Goal: Contribute content: Add original content to the website for others to see

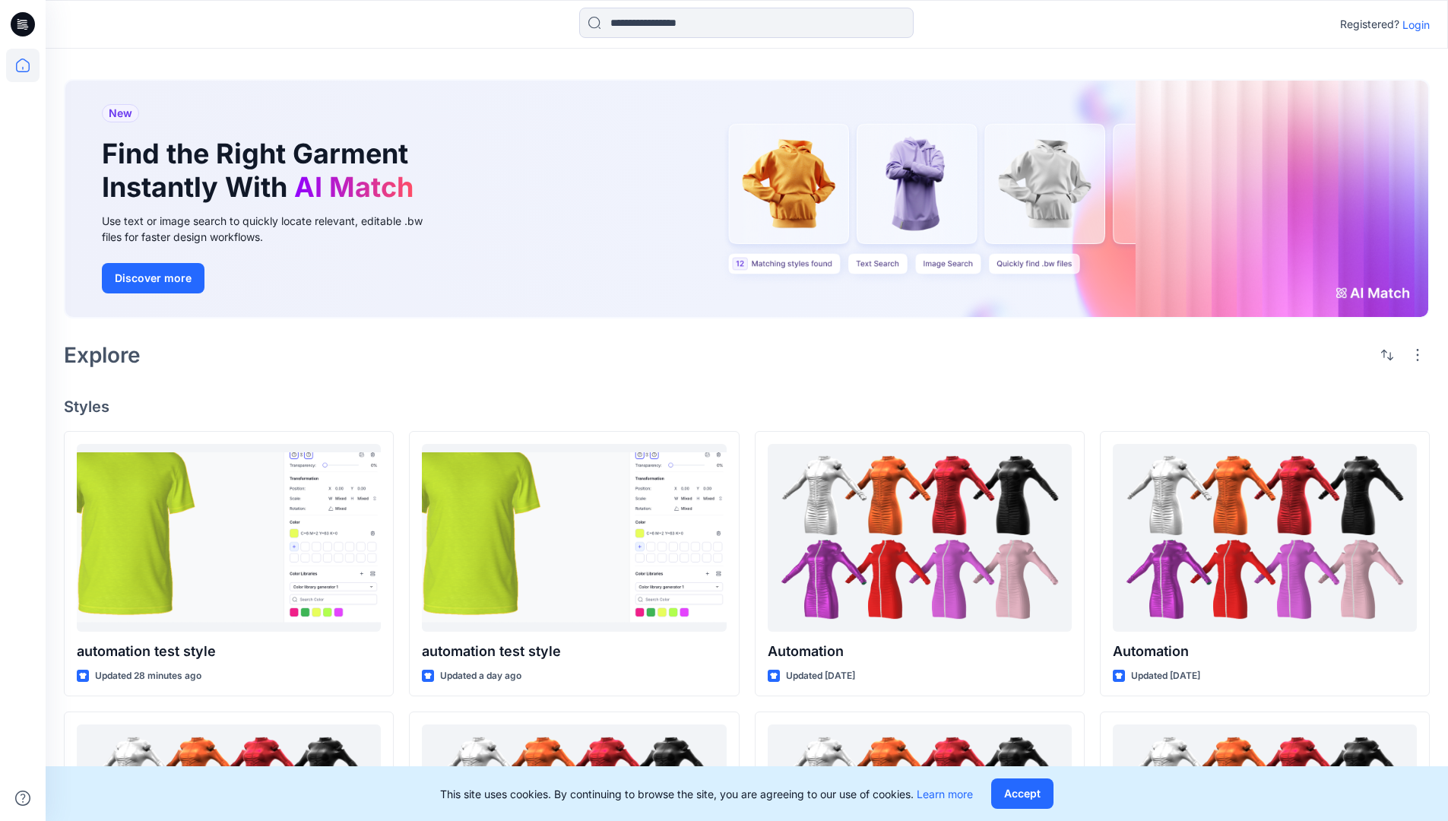
click at [1412, 24] on p "Login" at bounding box center [1416, 25] width 27 height 16
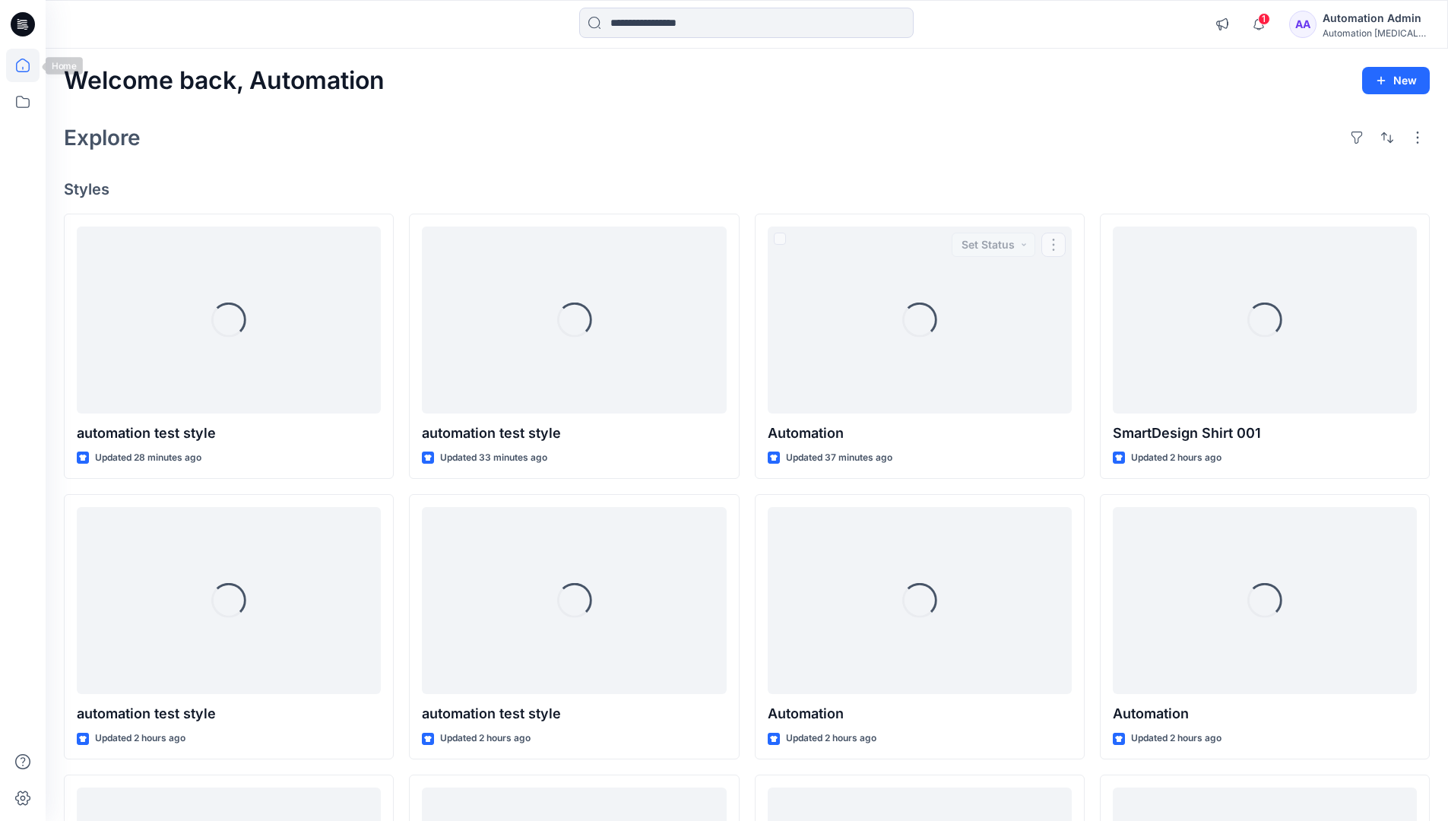
click at [29, 65] on icon at bounding box center [23, 66] width 14 height 14
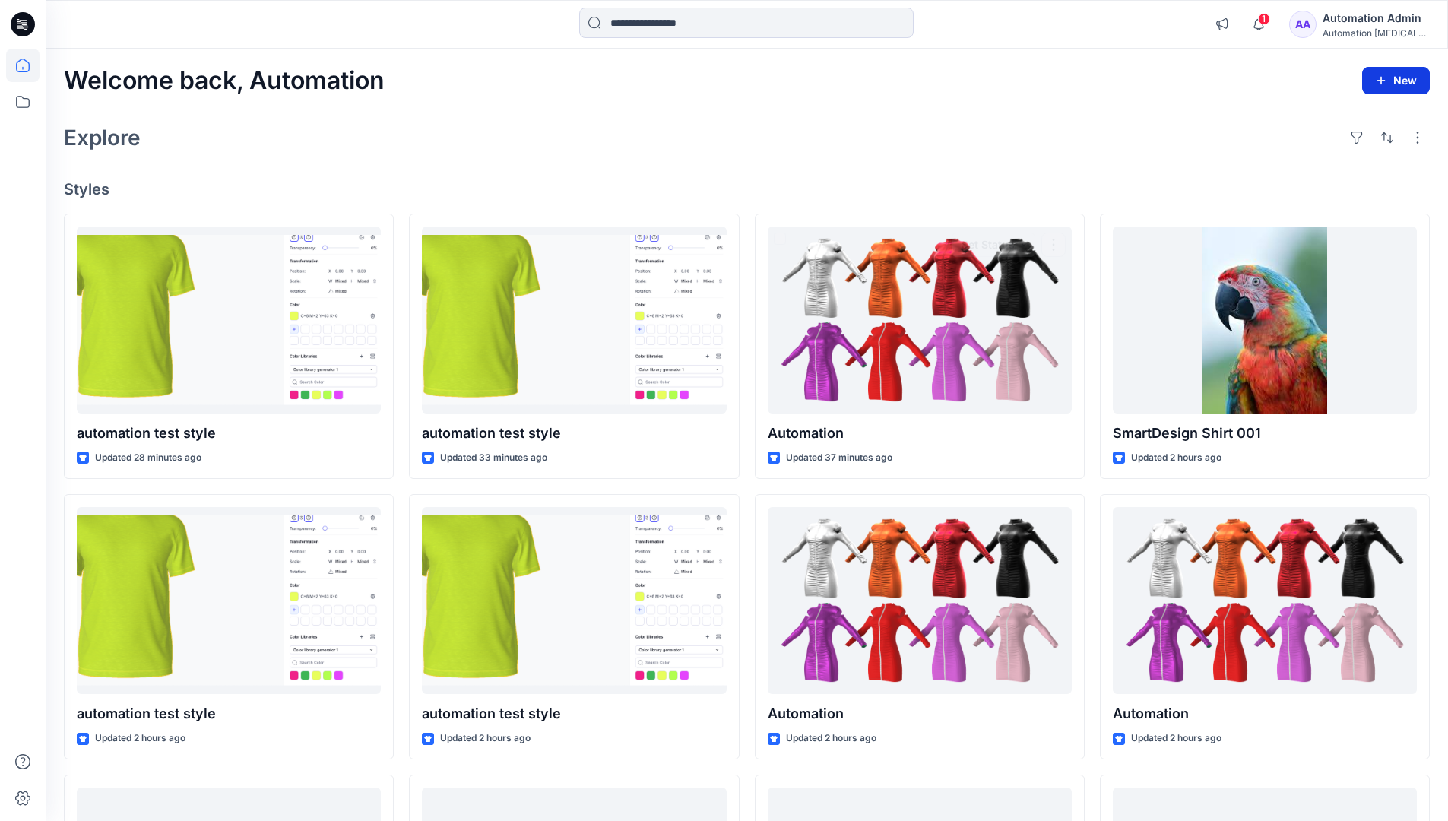
click at [1388, 73] on button "New" at bounding box center [1396, 80] width 68 height 27
click at [1351, 119] on p "New Style" at bounding box center [1349, 118] width 51 height 18
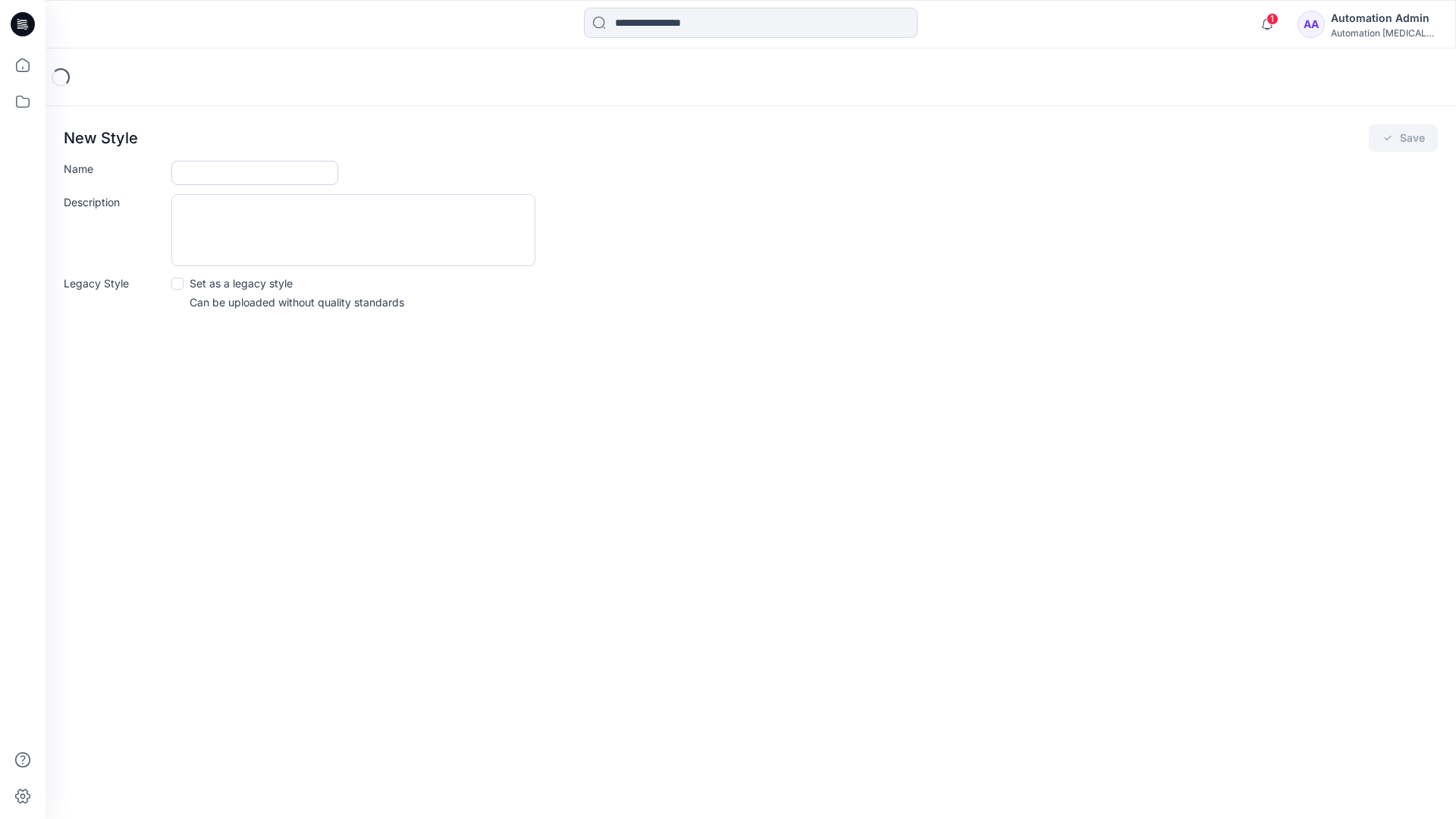
click at [185, 175] on input "Name" at bounding box center [254, 173] width 167 height 24
click at [286, 166] on input "Name" at bounding box center [254, 173] width 167 height 24
type input "**********"
click at [1413, 135] on button "Save" at bounding box center [1402, 138] width 69 height 27
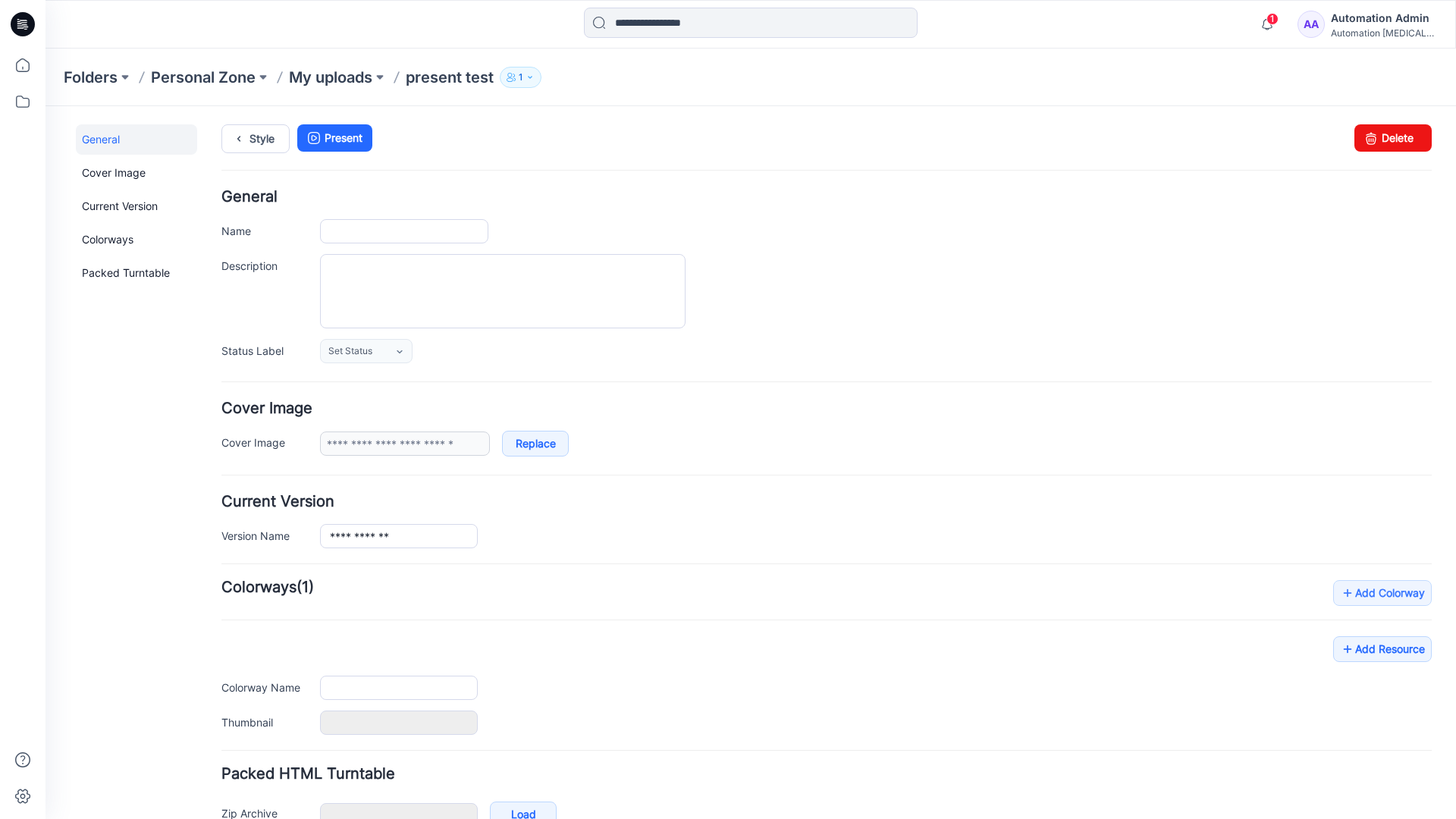
type input "**********"
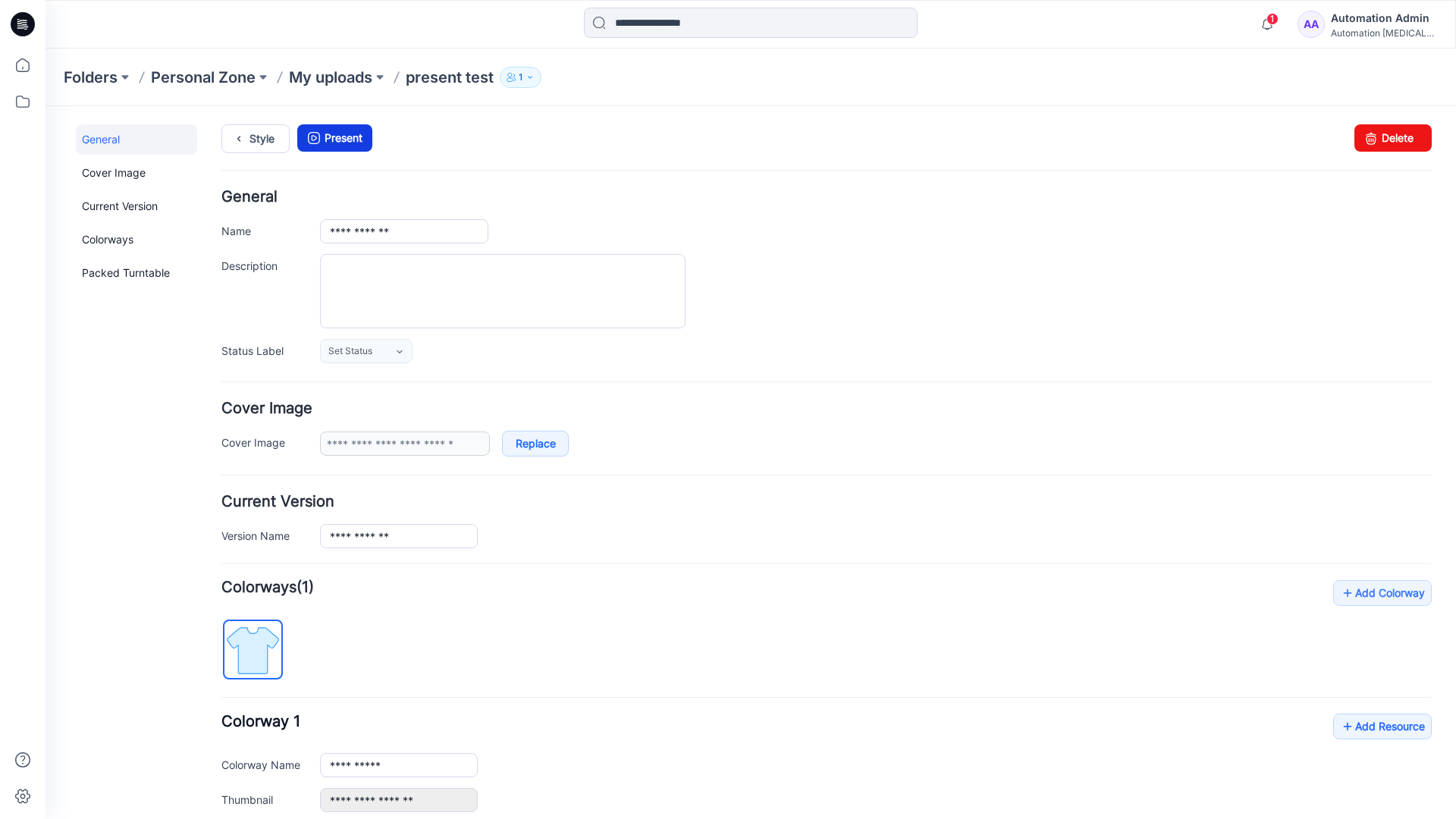
click at [340, 138] on link "Present" at bounding box center [334, 138] width 75 height 27
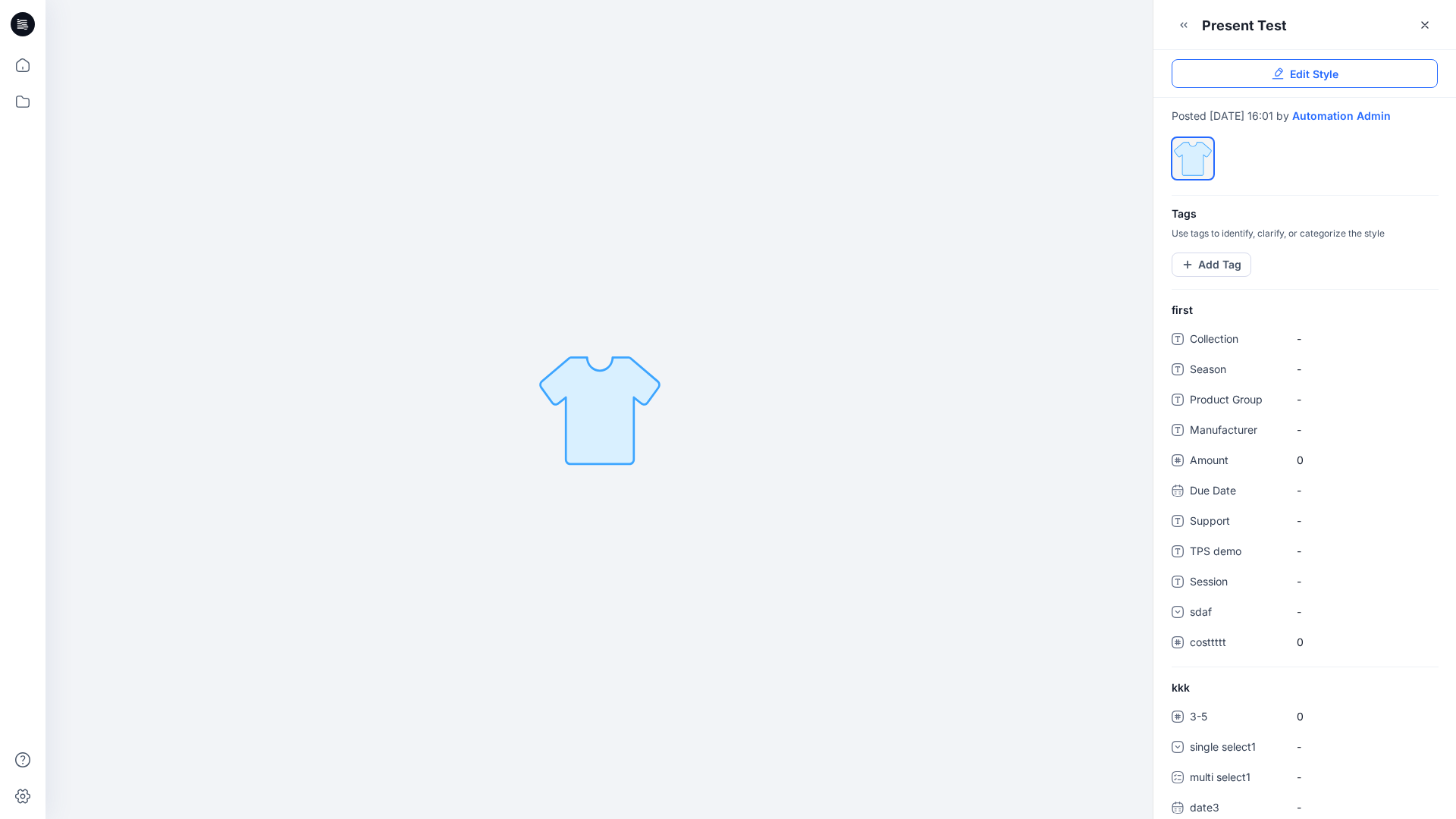
click at [1342, 76] on link "Edit Style" at bounding box center [1304, 73] width 266 height 29
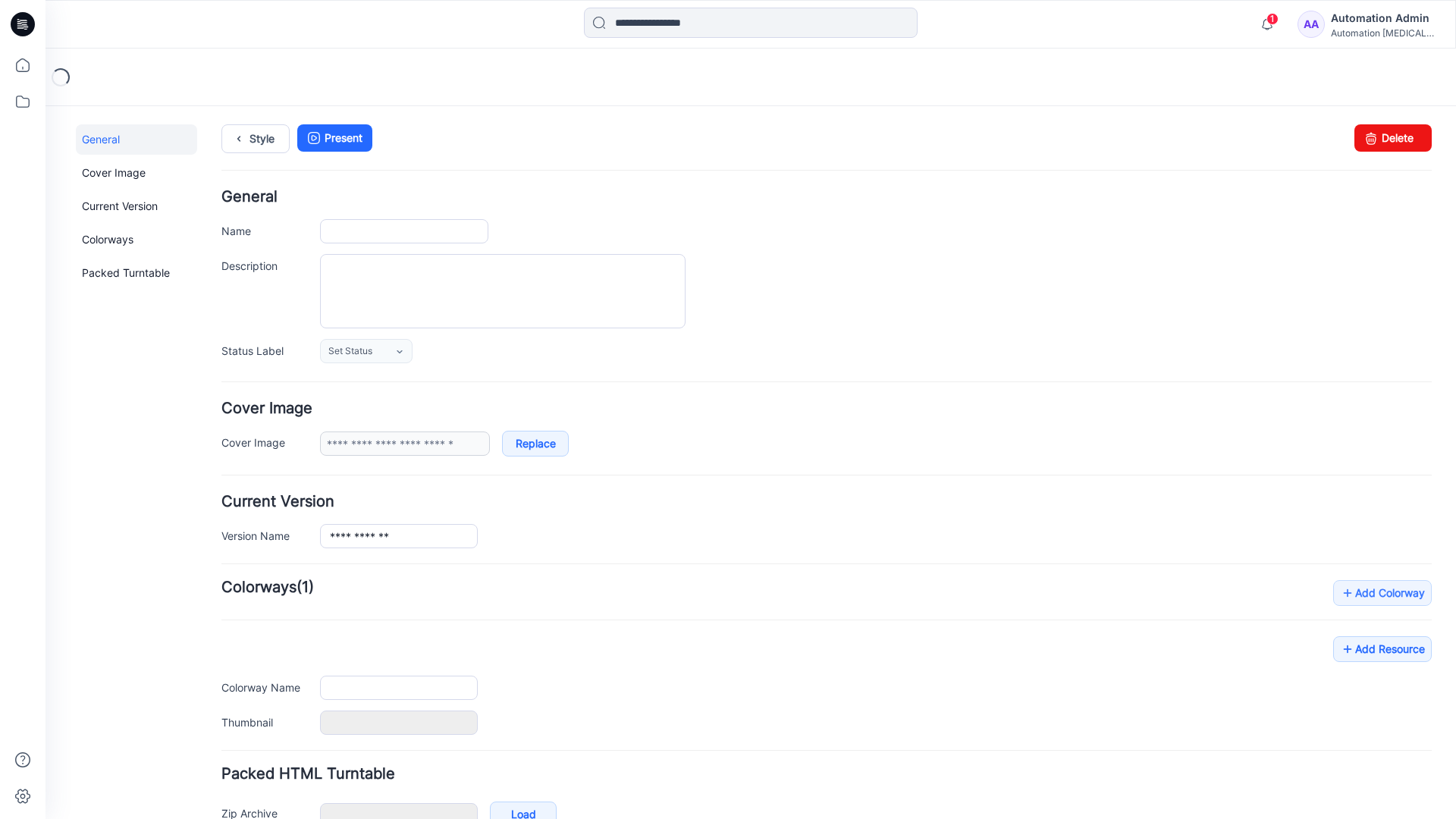
type input "**********"
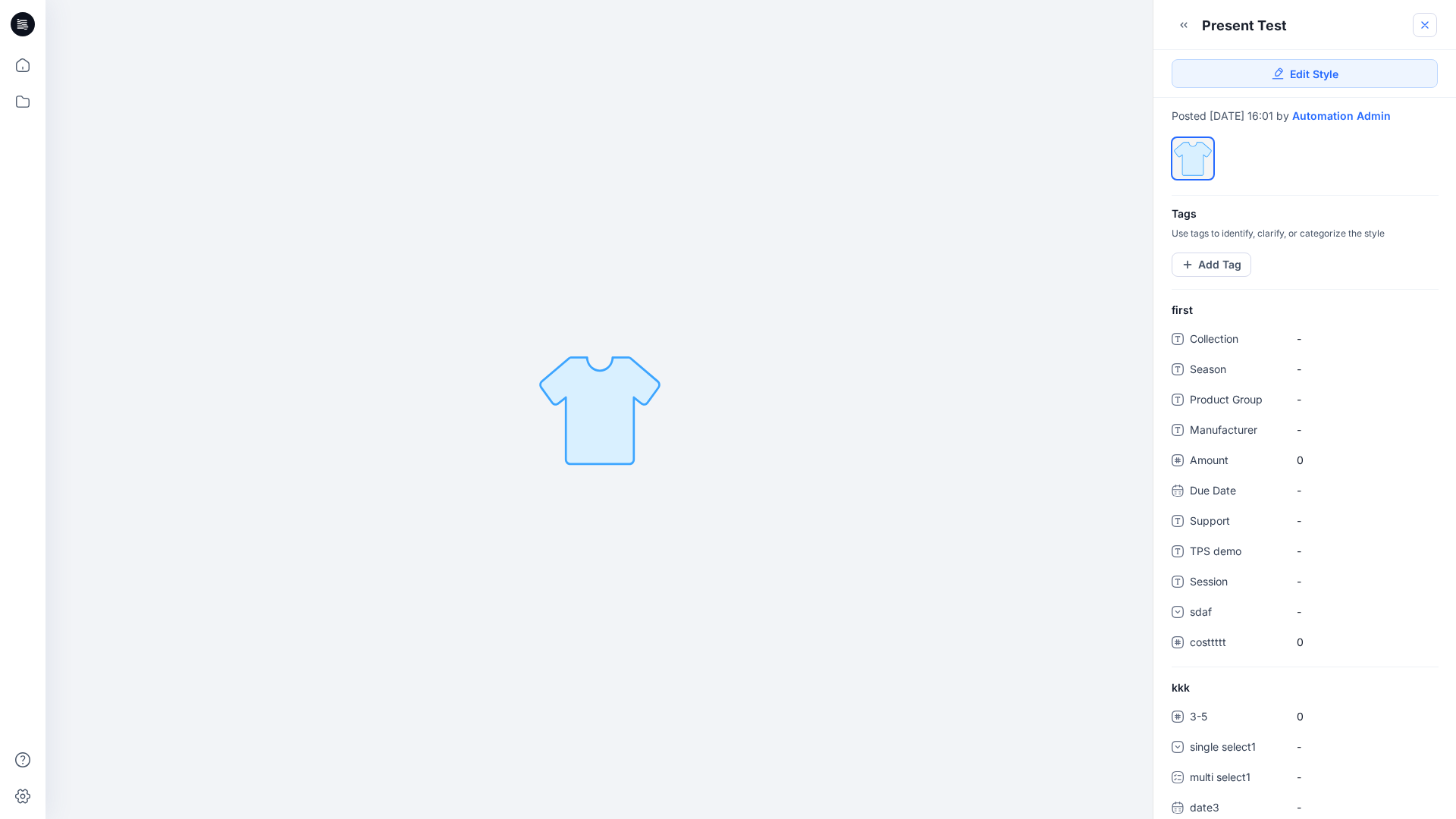
click at [1424, 27] on icon at bounding box center [1424, 25] width 12 height 12
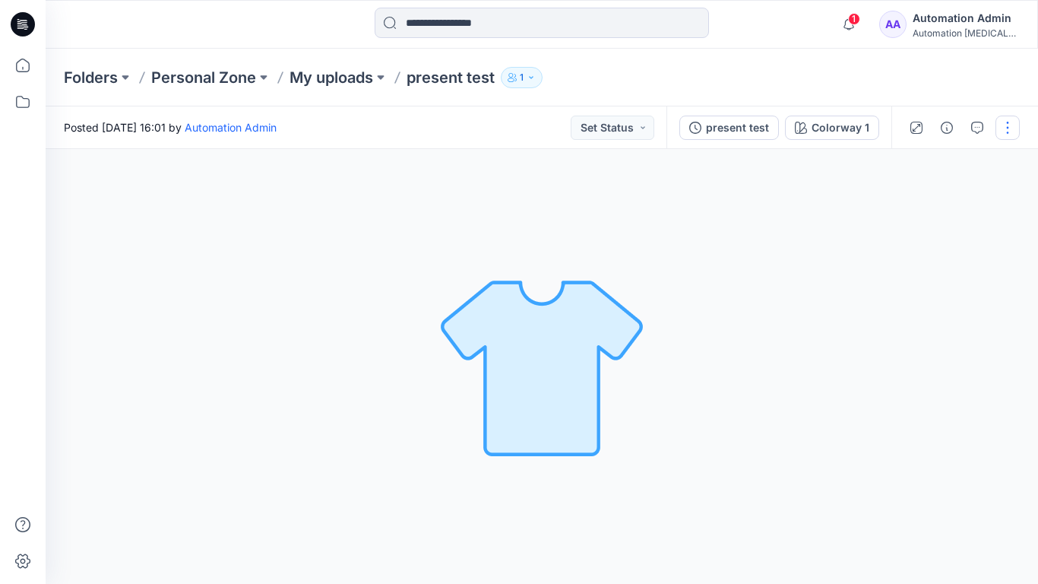
click at [1007, 134] on button "button" at bounding box center [1008, 128] width 24 height 24
click at [902, 161] on p "Present" at bounding box center [921, 163] width 38 height 16
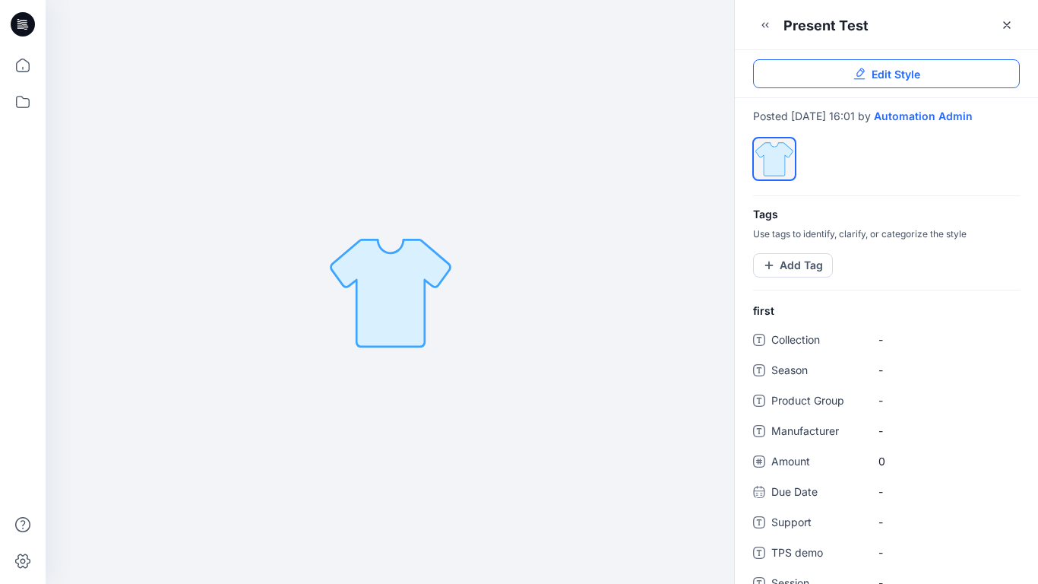
click at [991, 71] on link "Edit Style" at bounding box center [886, 73] width 267 height 29
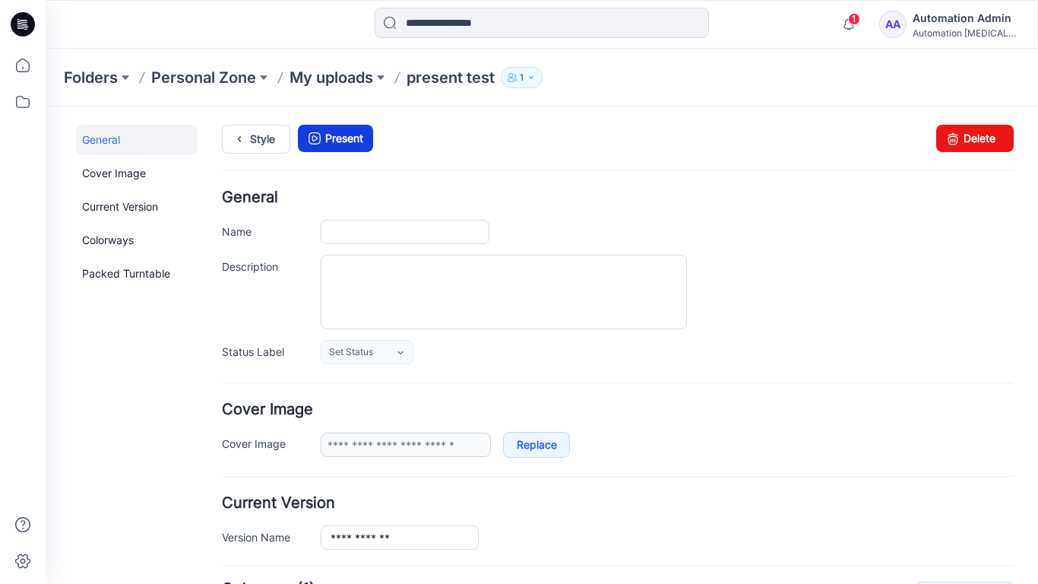
click at [347, 135] on link "Present" at bounding box center [335, 138] width 75 height 27
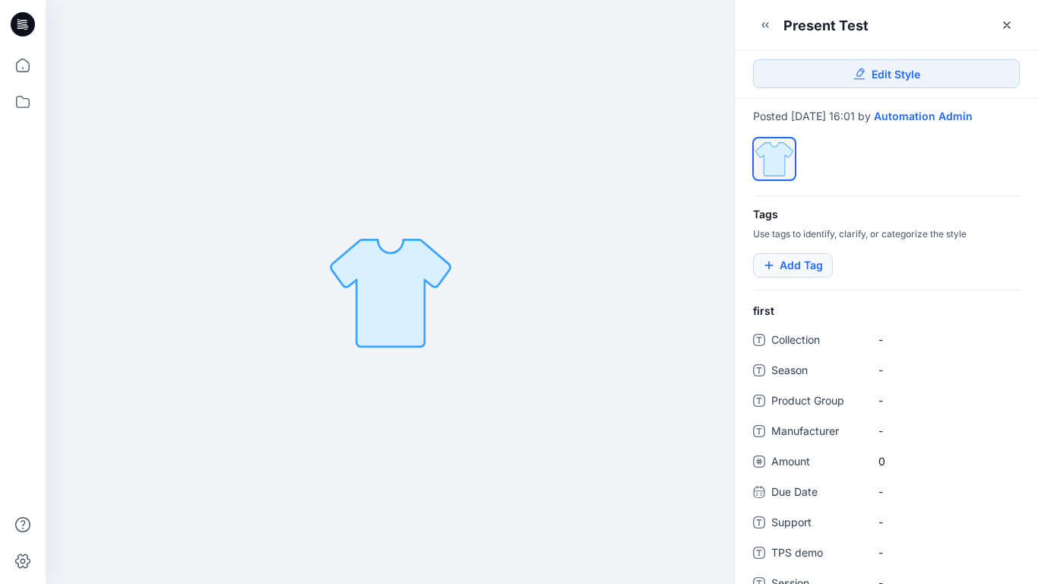
click at [803, 277] on button "Add Tag" at bounding box center [793, 265] width 80 height 24
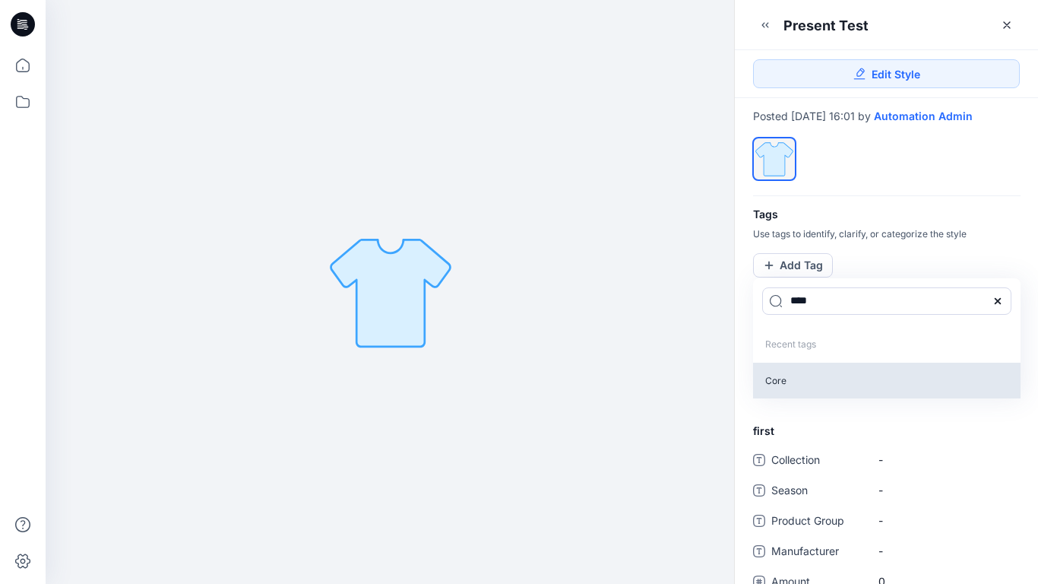
type input "****"
click at [775, 393] on p "Core" at bounding box center [887, 381] width 268 height 36
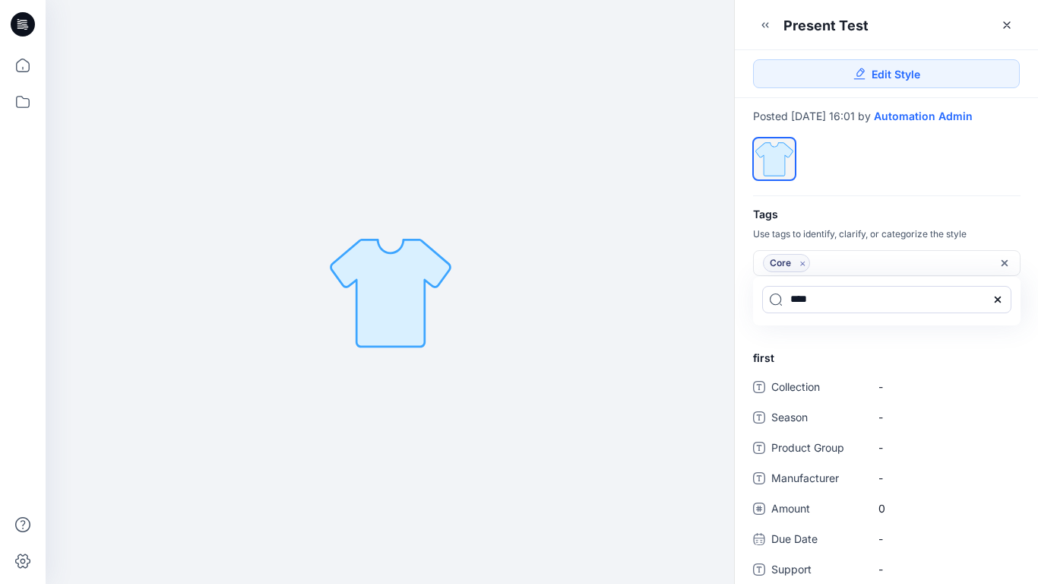
click at [1003, 306] on icon at bounding box center [998, 299] width 12 height 12
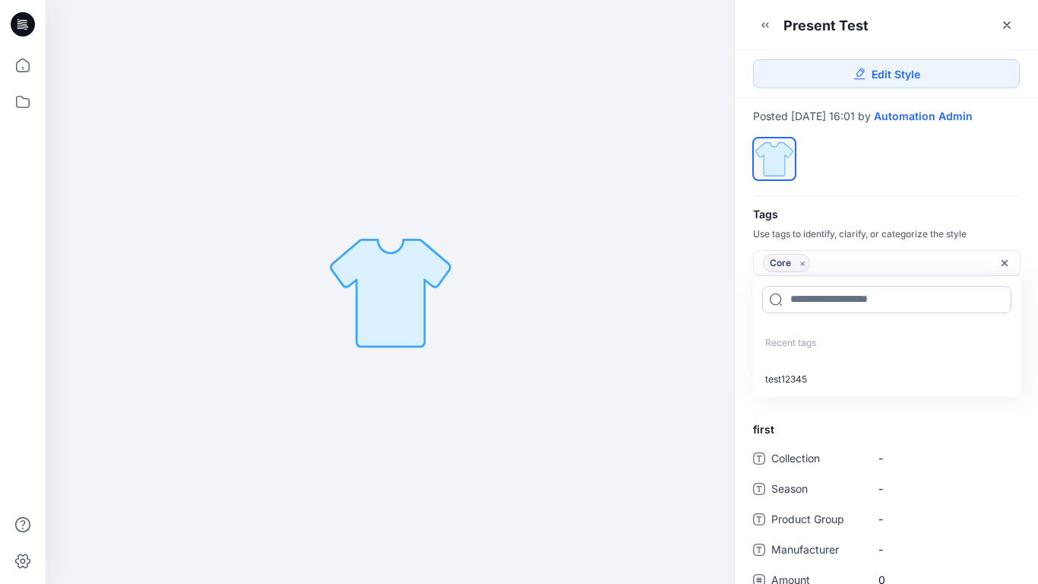
click at [836, 309] on input at bounding box center [886, 299] width 249 height 27
type input "*********"
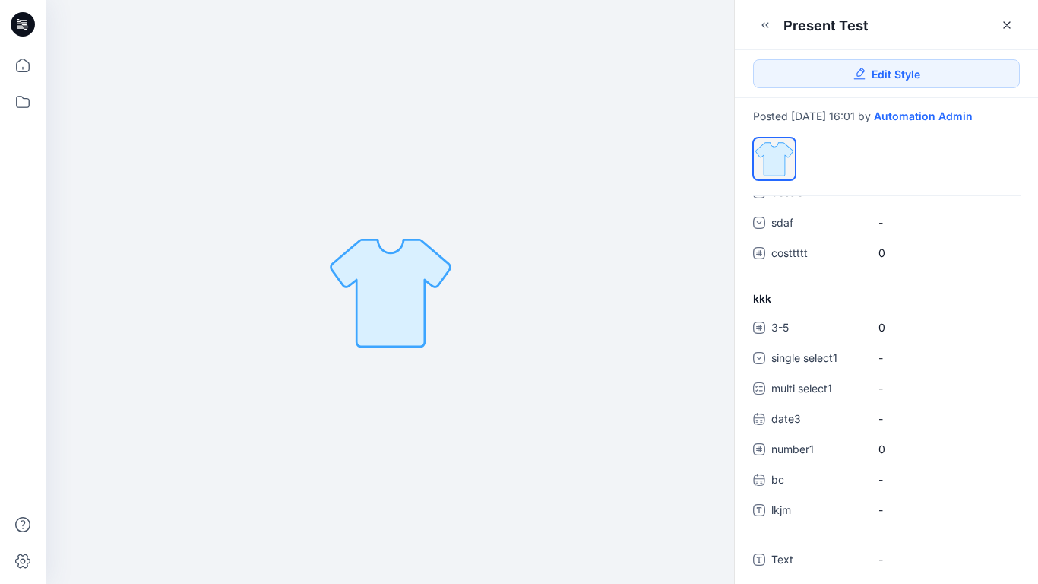
scroll to position [407, 0]
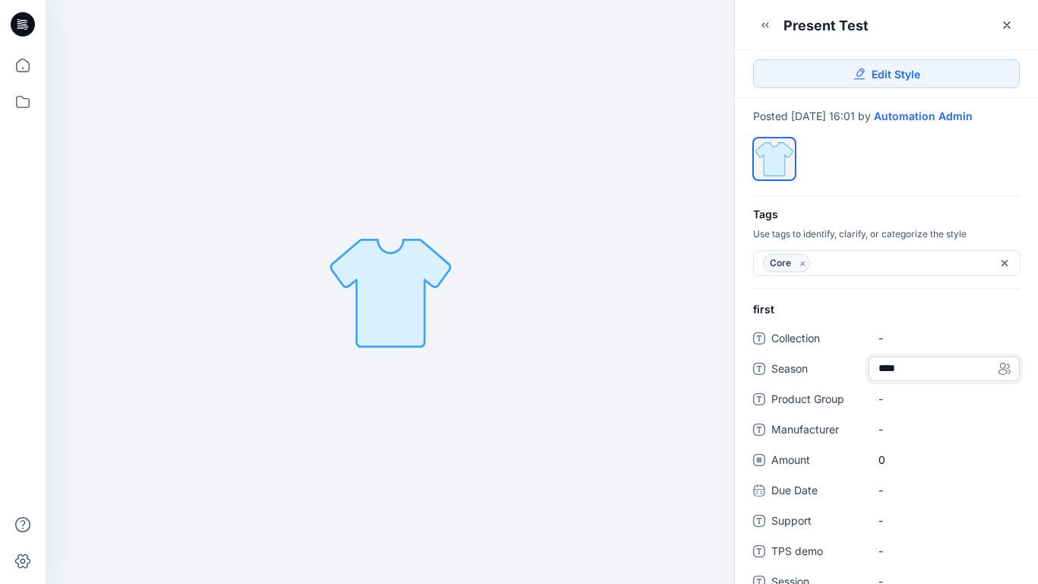
type textarea "*****"
click at [938, 407] on Group "-" at bounding box center [945, 399] width 132 height 16
type textarea "****"
click at [887, 436] on span "-" at bounding box center [945, 429] width 132 height 16
type textarea "****"
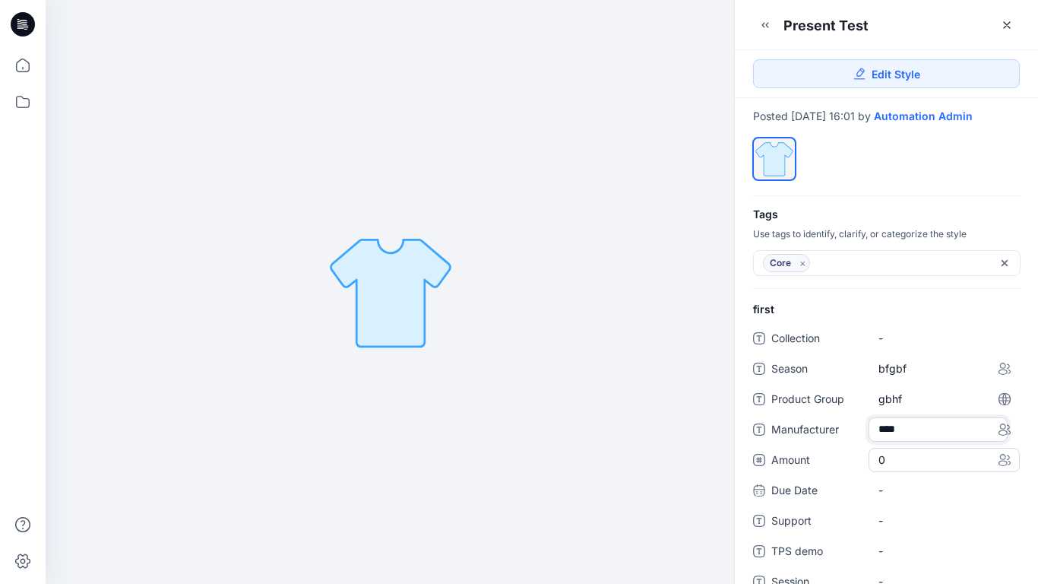
click at [889, 468] on span "0" at bounding box center [945, 460] width 132 height 16
type input "*"
click at [891, 508] on div "-" at bounding box center [944, 506] width 151 height 24
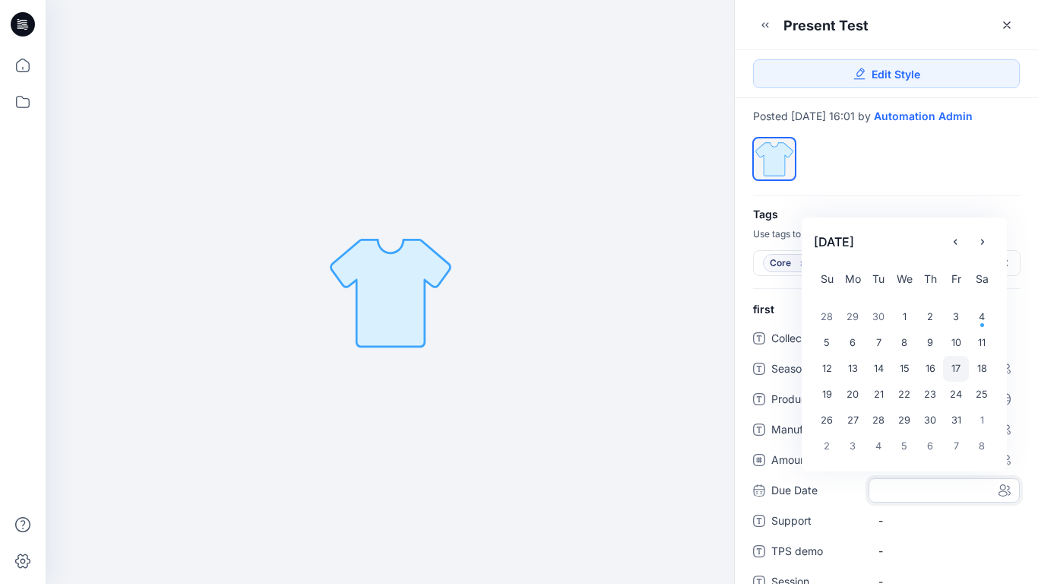
click at [961, 379] on div "17" at bounding box center [956, 369] width 26 height 26
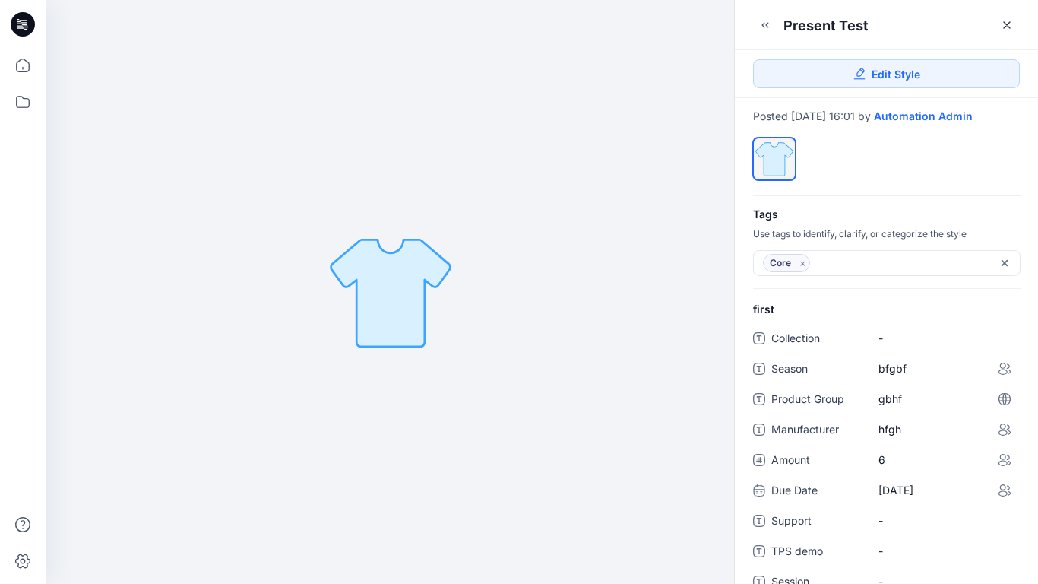
scroll to position [333, 0]
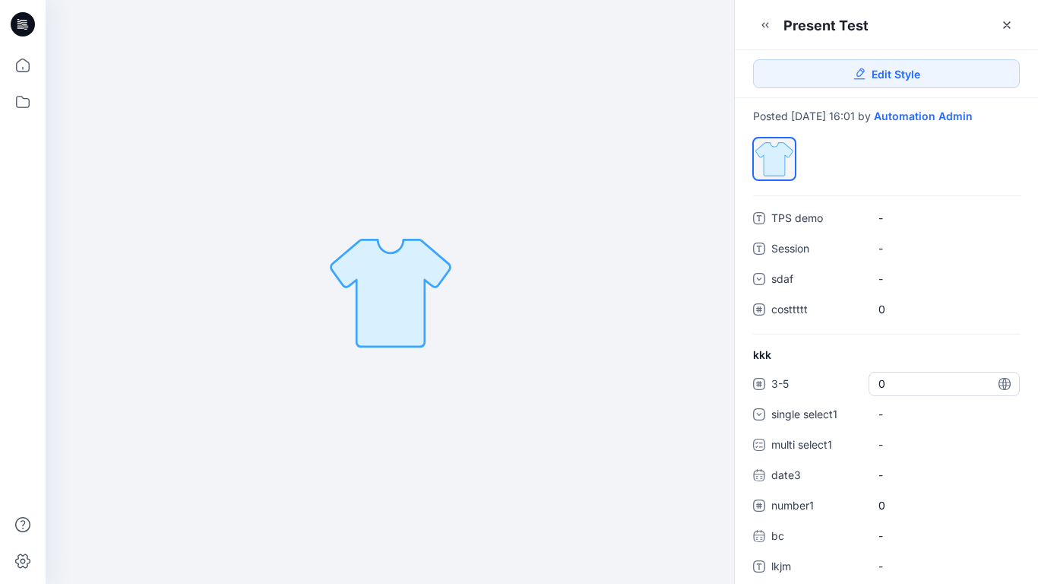
click at [887, 392] on span "0" at bounding box center [945, 384] width 132 height 16
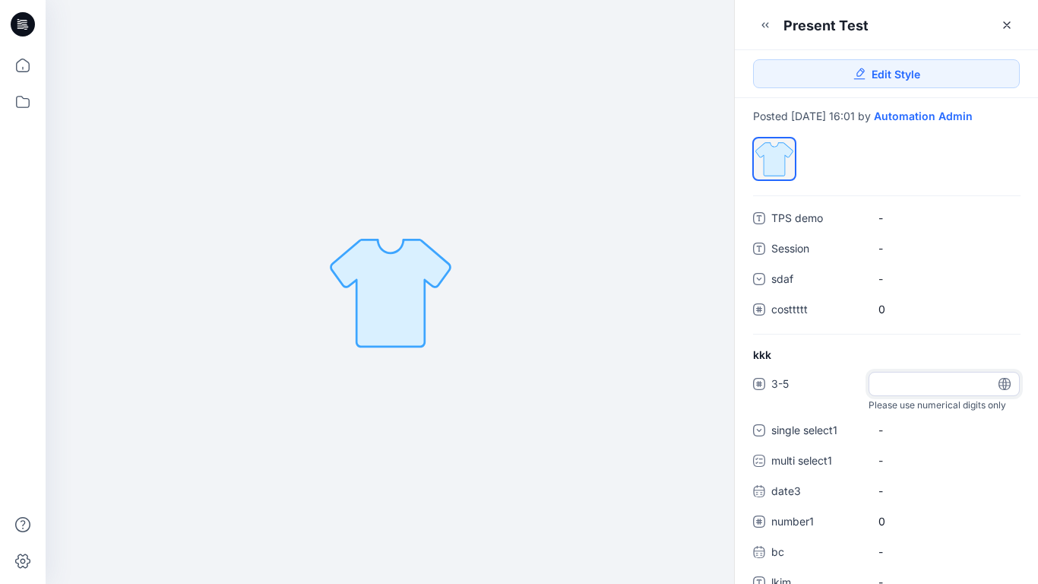
type input "*"
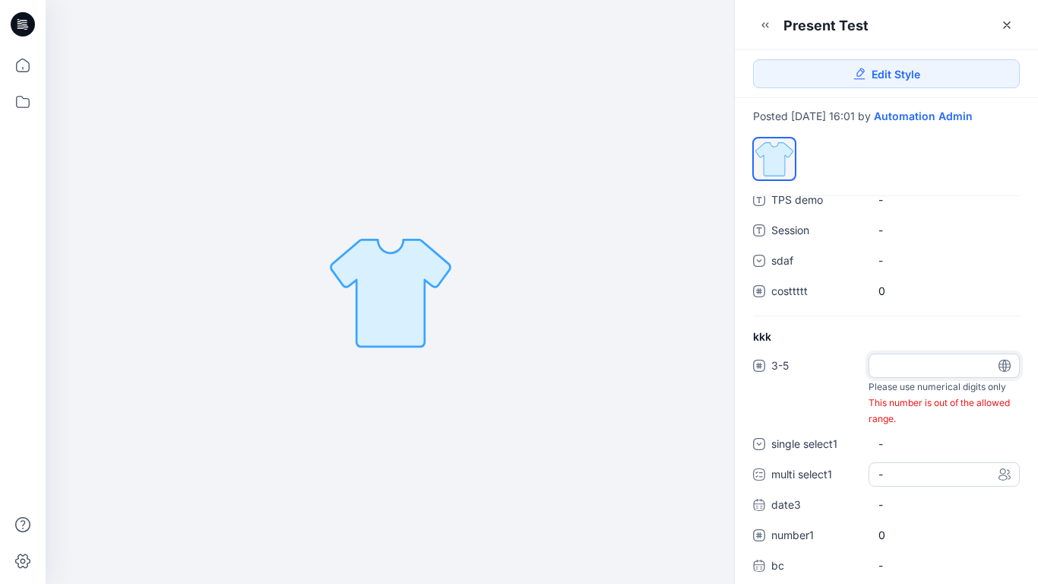
click at [918, 487] on div "3-5 * Please use numerical digits only This number is out of the allowed range.…" at bounding box center [886, 487] width 267 height 268
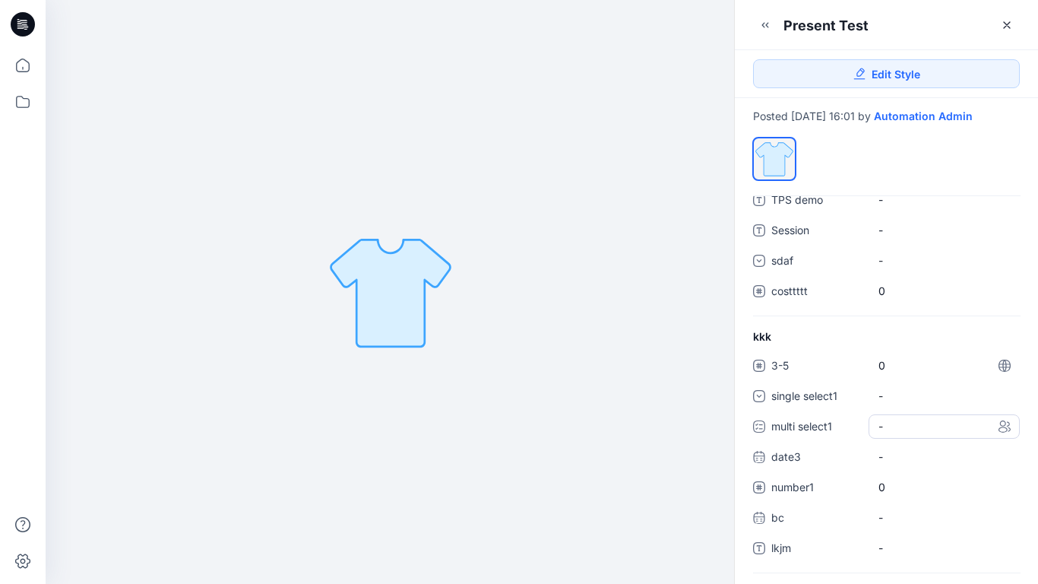
click at [912, 439] on div "-" at bounding box center [944, 426] width 151 height 24
click at [892, 466] on span at bounding box center [888, 460] width 12 height 12
click at [887, 498] on span at bounding box center [888, 492] width 12 height 12
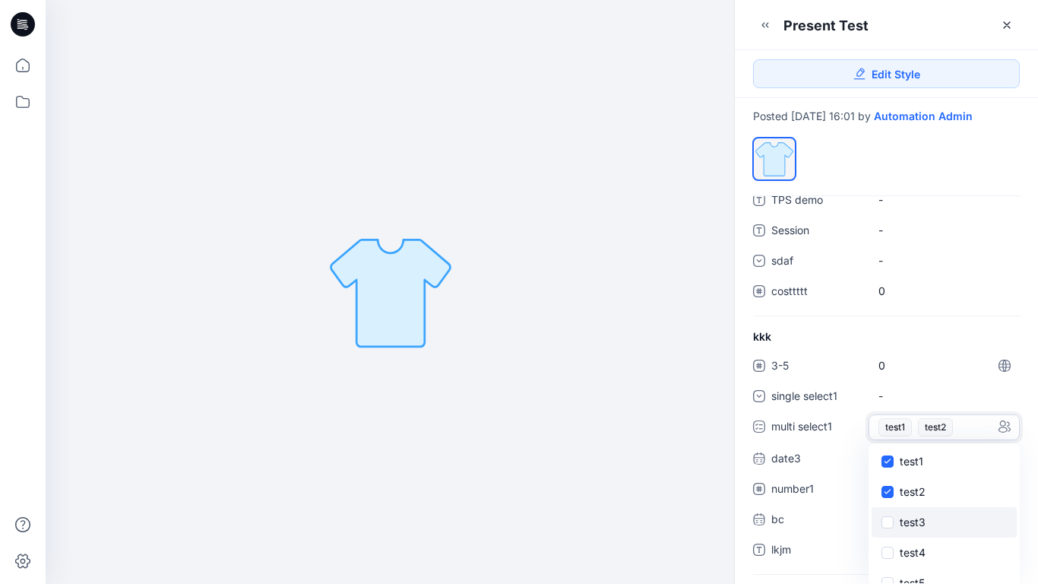
click at [887, 528] on span at bounding box center [888, 522] width 12 height 12
click at [888, 464] on icon at bounding box center [887, 460] width 7 height 5
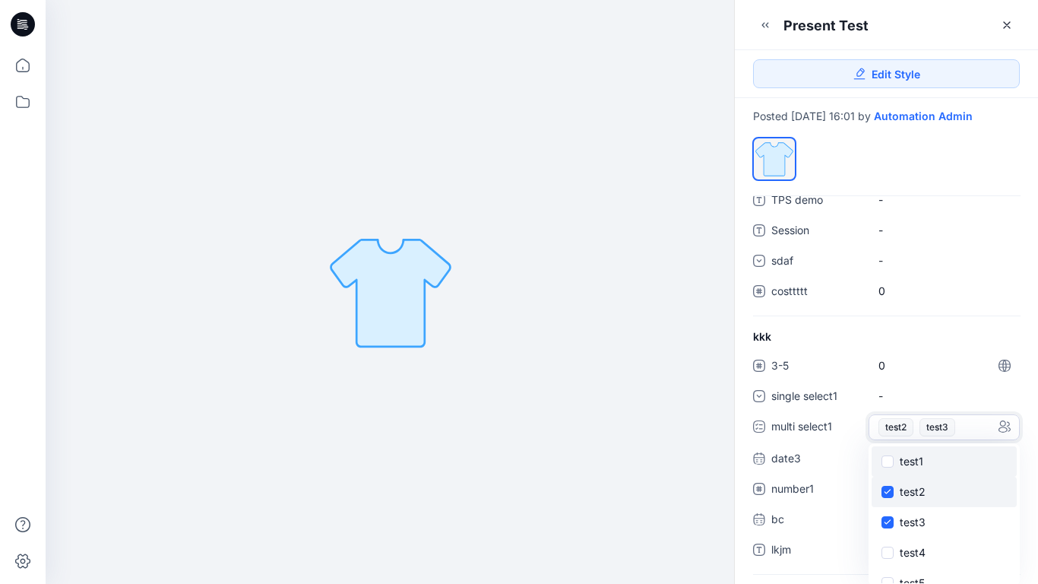
click at [888, 498] on span at bounding box center [888, 492] width 12 height 12
click at [889, 528] on span at bounding box center [888, 522] width 12 height 12
click at [968, 344] on div "kkk 3-5 0 single select1 - multi select1 - test1 test2 test3 test4 test5 test6 …" at bounding box center [886, 450] width 303 height 245
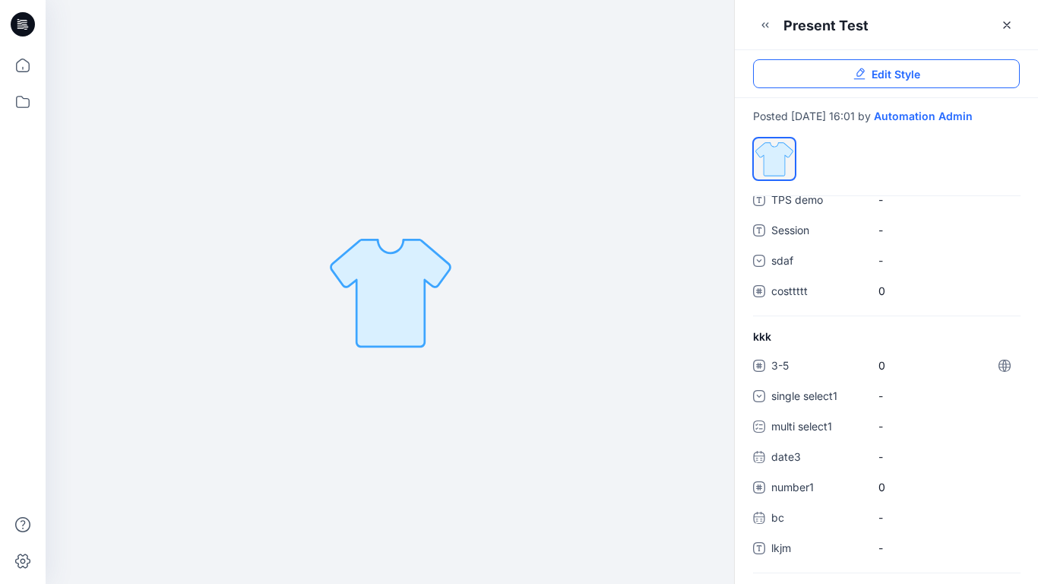
click at [890, 76] on span "Edit Style" at bounding box center [896, 74] width 49 height 16
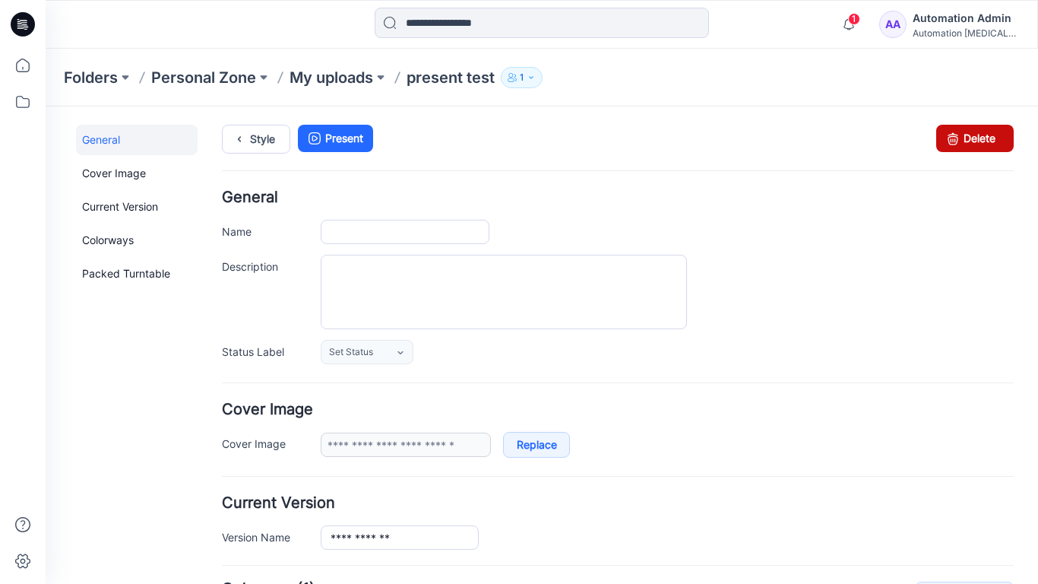
click at [950, 133] on icon at bounding box center [953, 138] width 21 height 27
type input "**********"
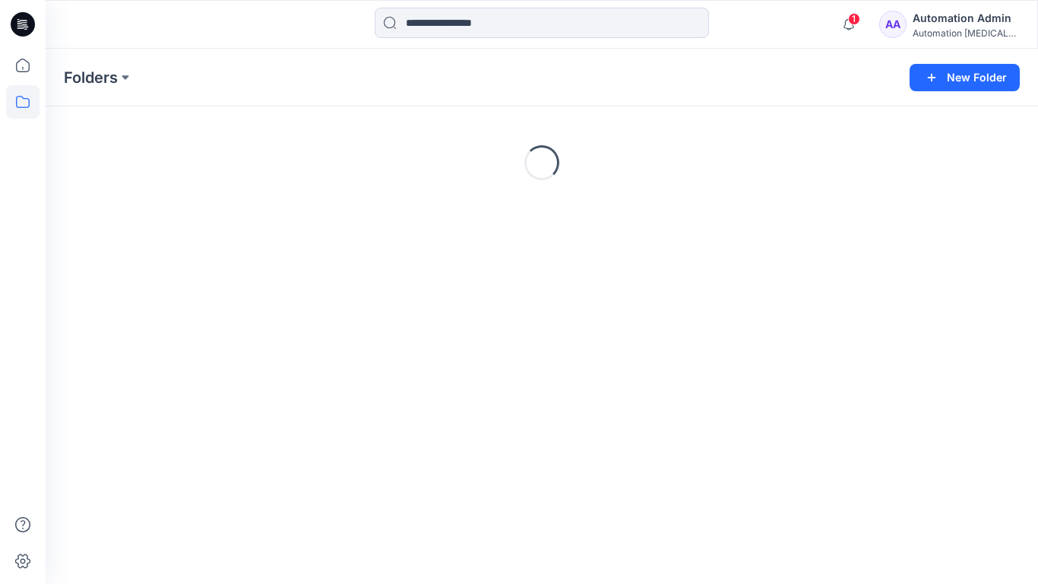
click at [955, 24] on div "Automation Admin" at bounding box center [966, 18] width 106 height 18
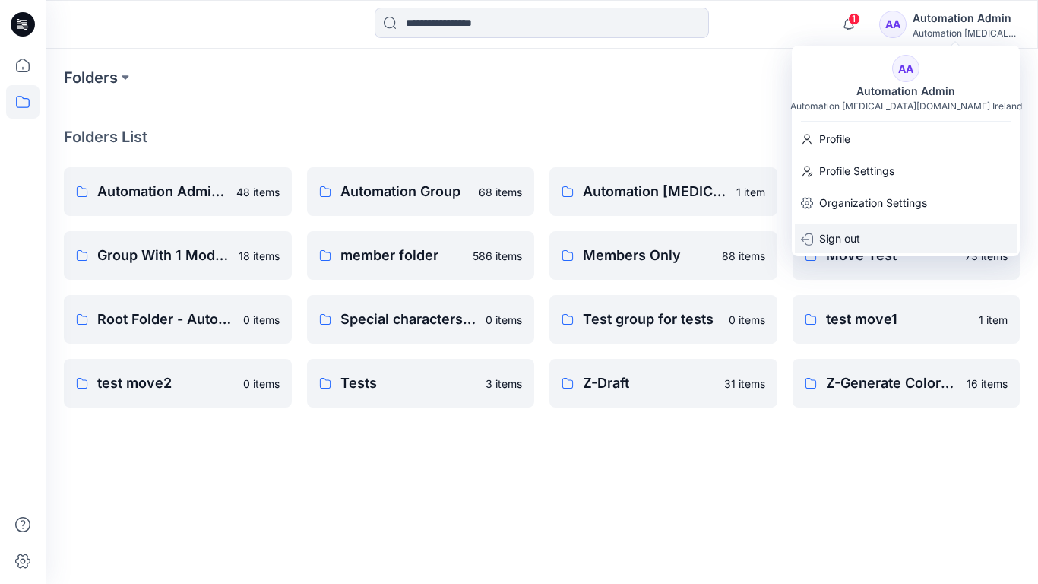
click at [880, 230] on div "Sign out" at bounding box center [906, 238] width 222 height 29
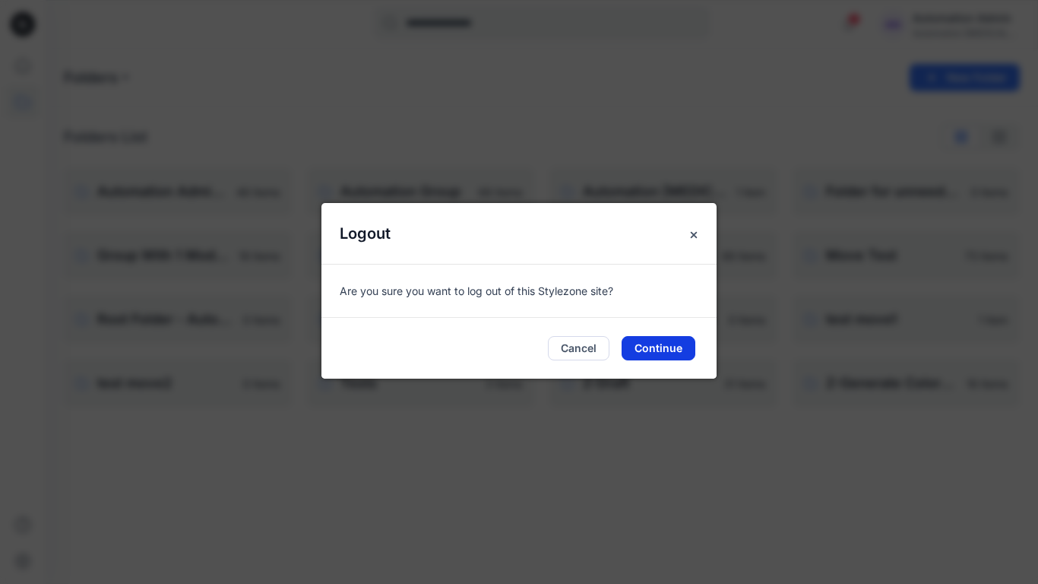
click at [685, 344] on button "Continue" at bounding box center [659, 348] width 74 height 24
